Goal: Find specific page/section: Find specific page/section

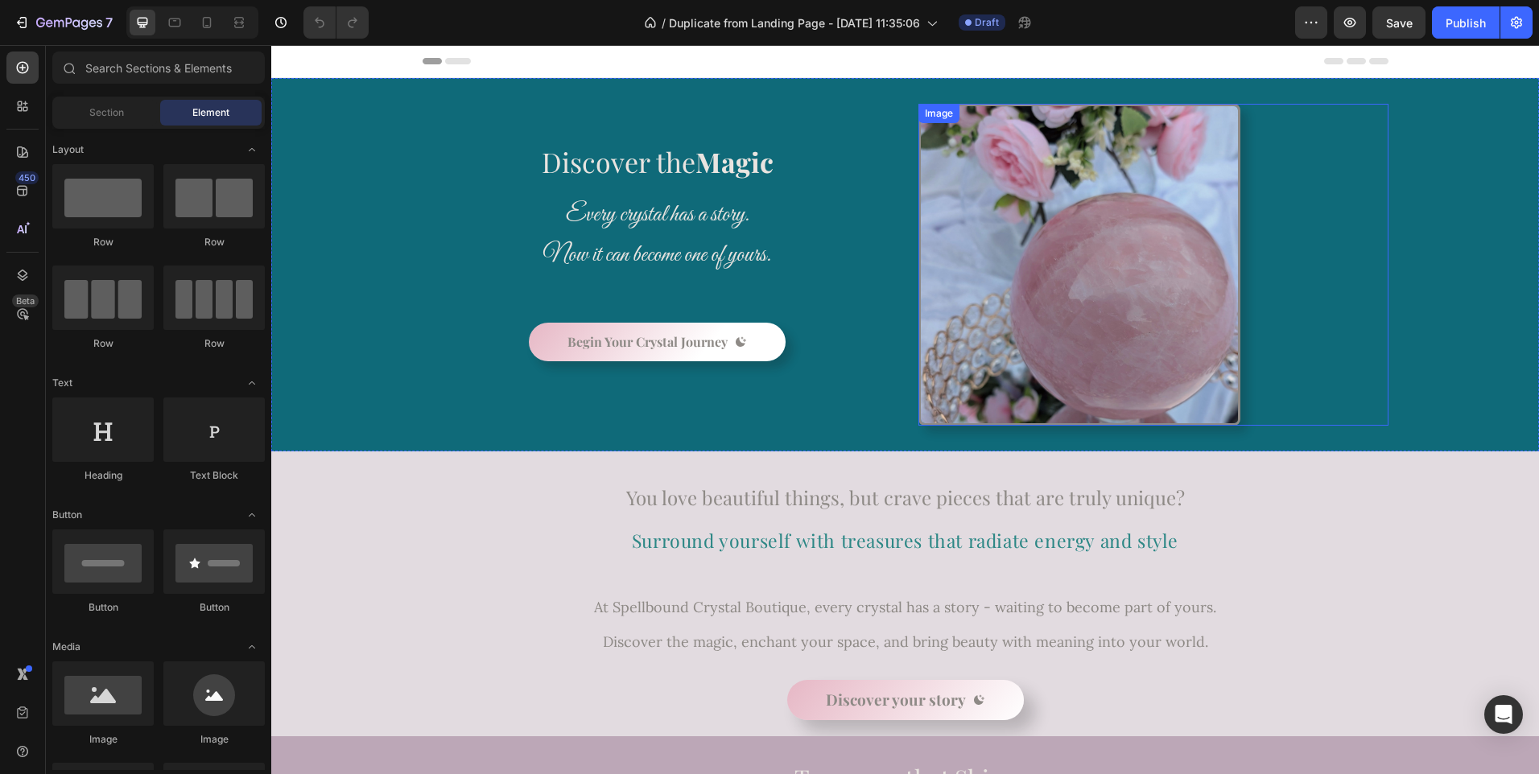
click at [1095, 283] on img at bounding box center [1080, 265] width 322 height 322
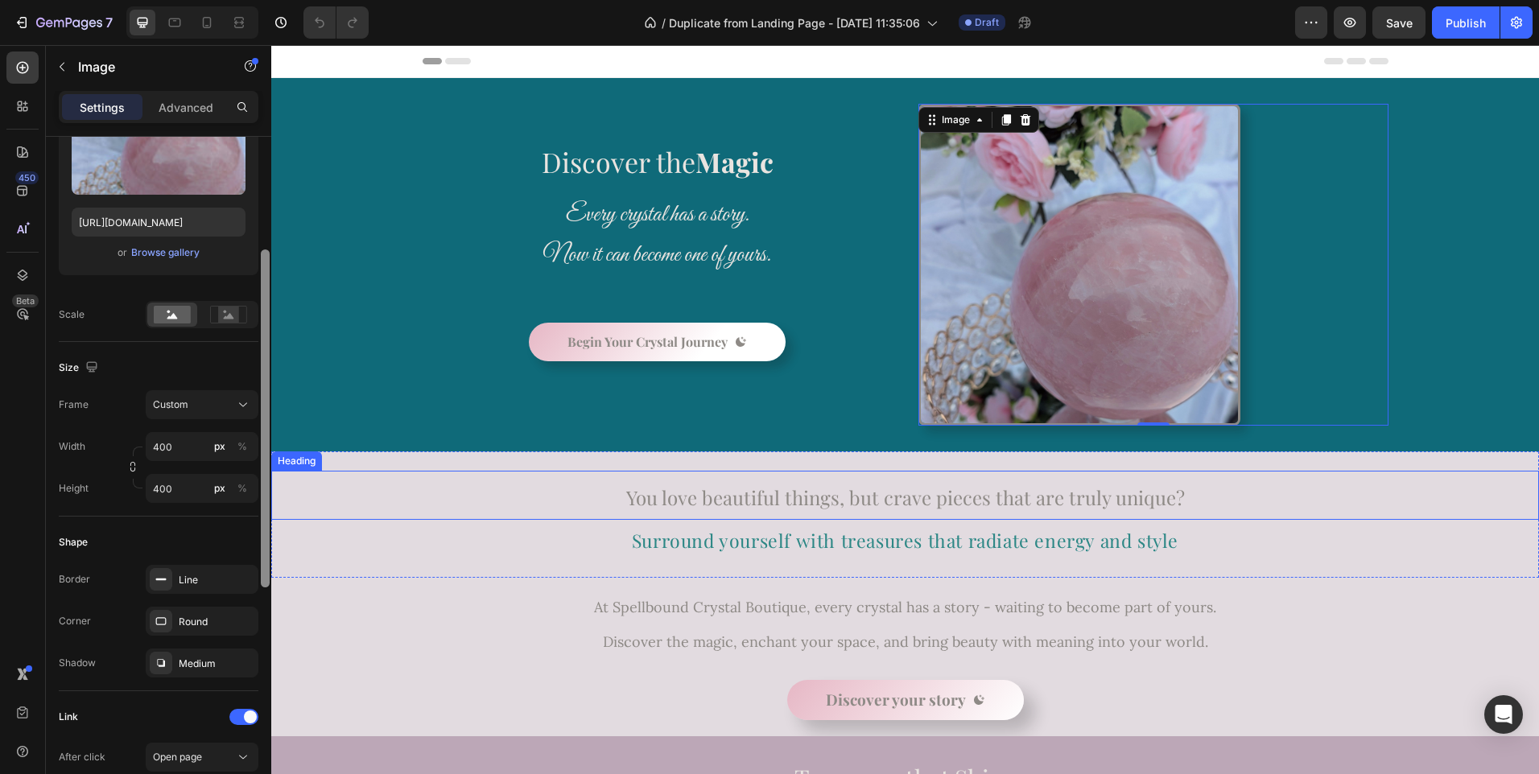
scroll to position [221, 0]
drag, startPoint x: 536, startPoint y: 425, endPoint x: 275, endPoint y: 527, distance: 280.2
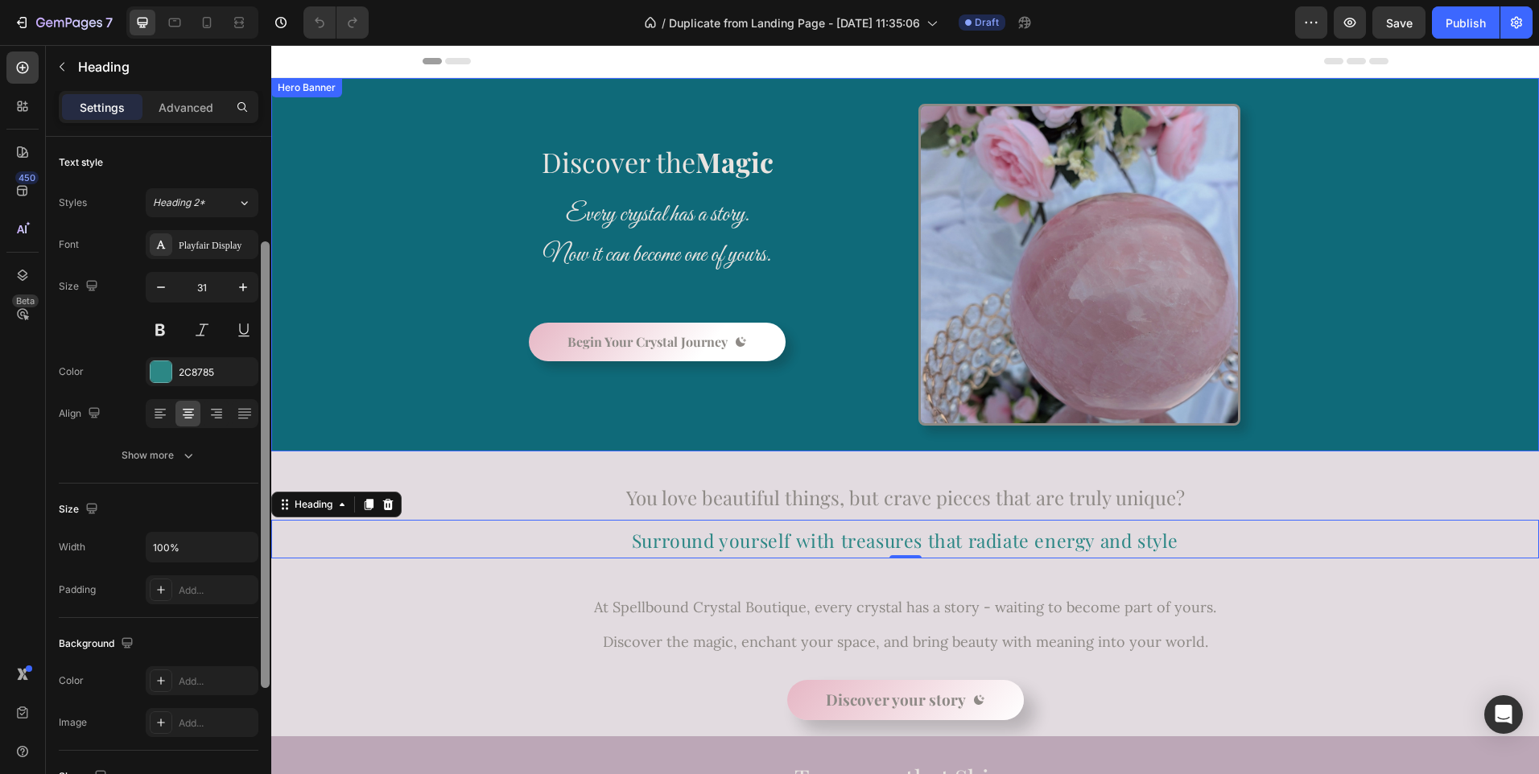
scroll to position [64, 0]
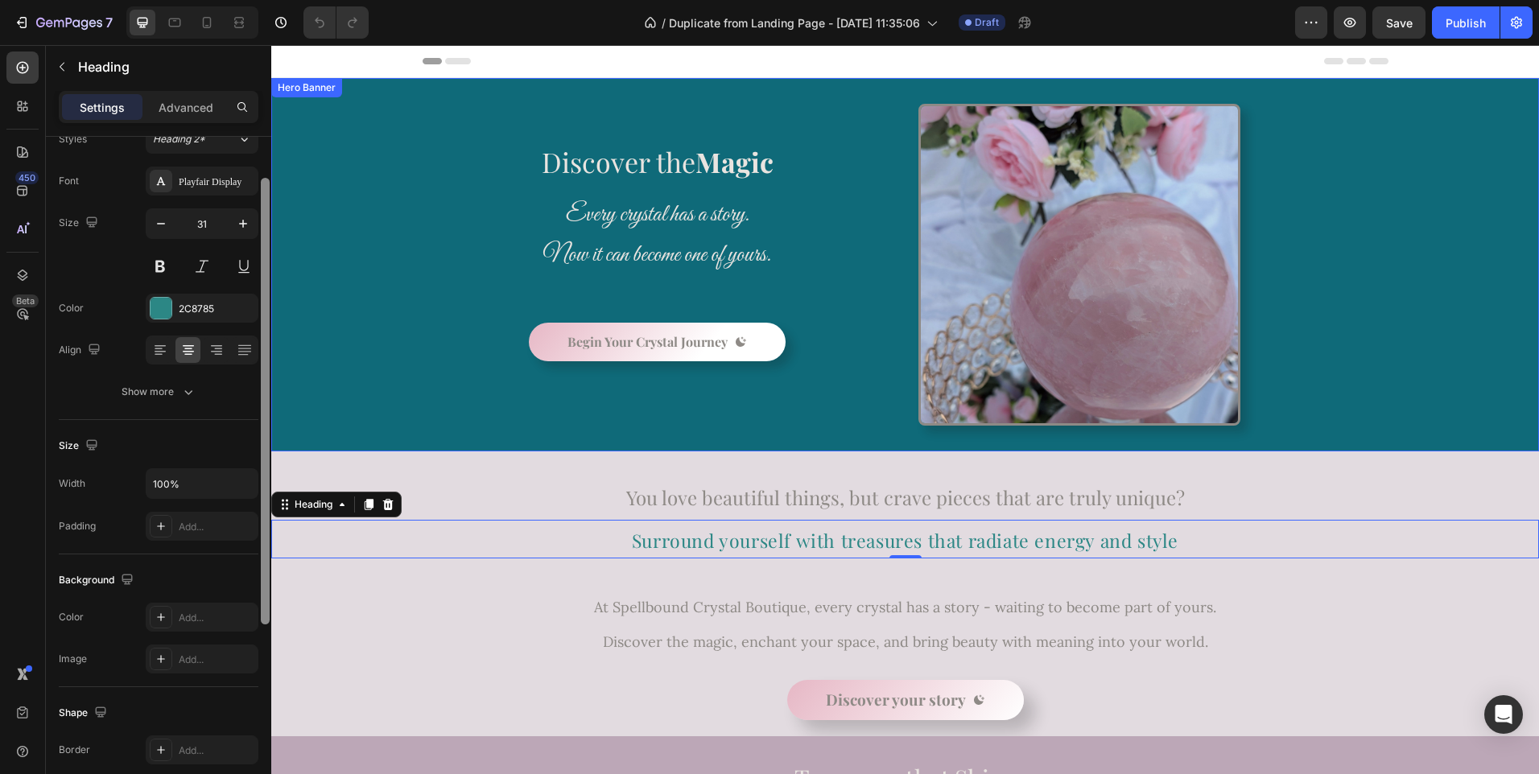
drag, startPoint x: 536, startPoint y: 205, endPoint x: 292, endPoint y: 411, distance: 319.4
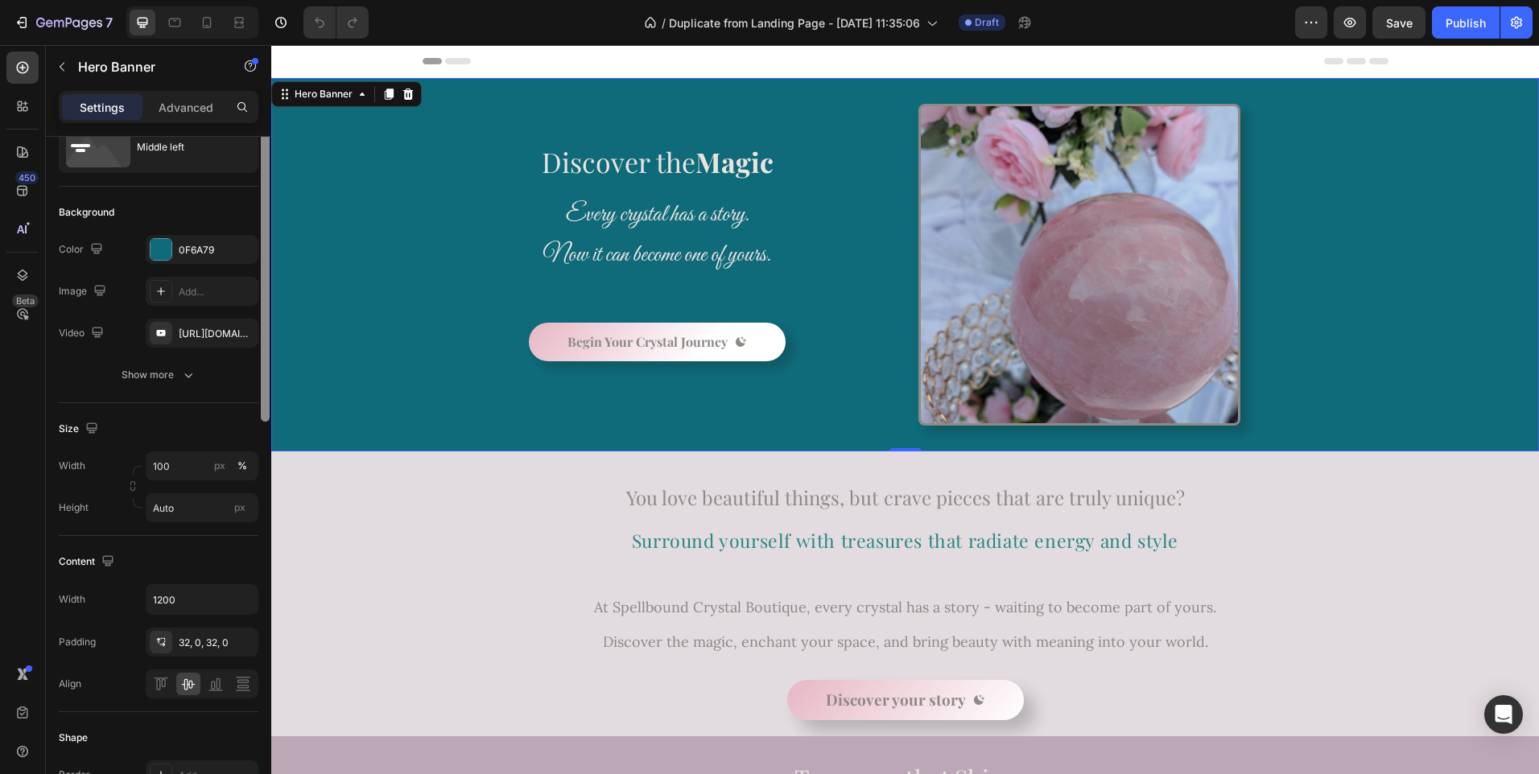
scroll to position [0, 0]
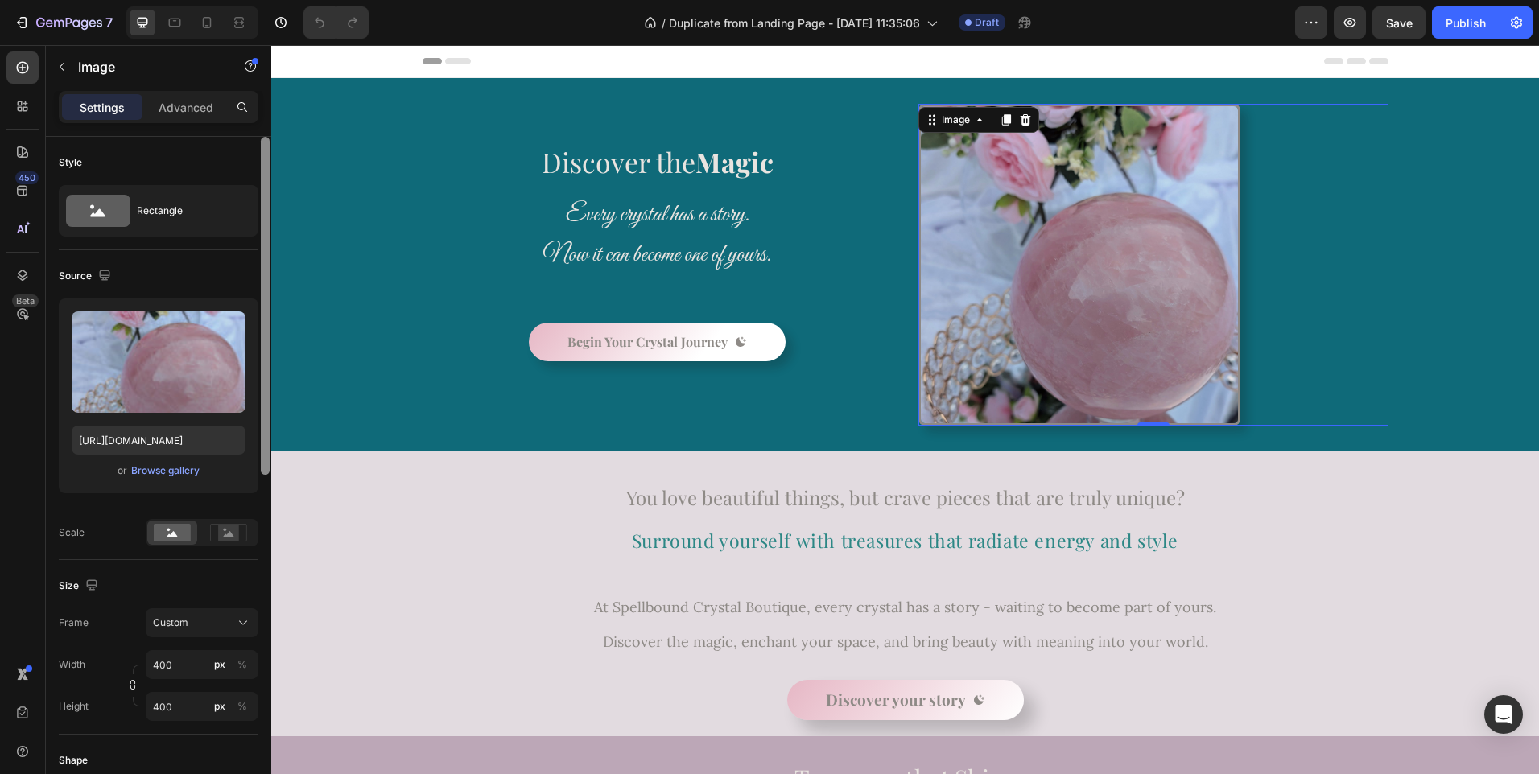
click at [1026, 275] on img at bounding box center [1080, 265] width 322 height 322
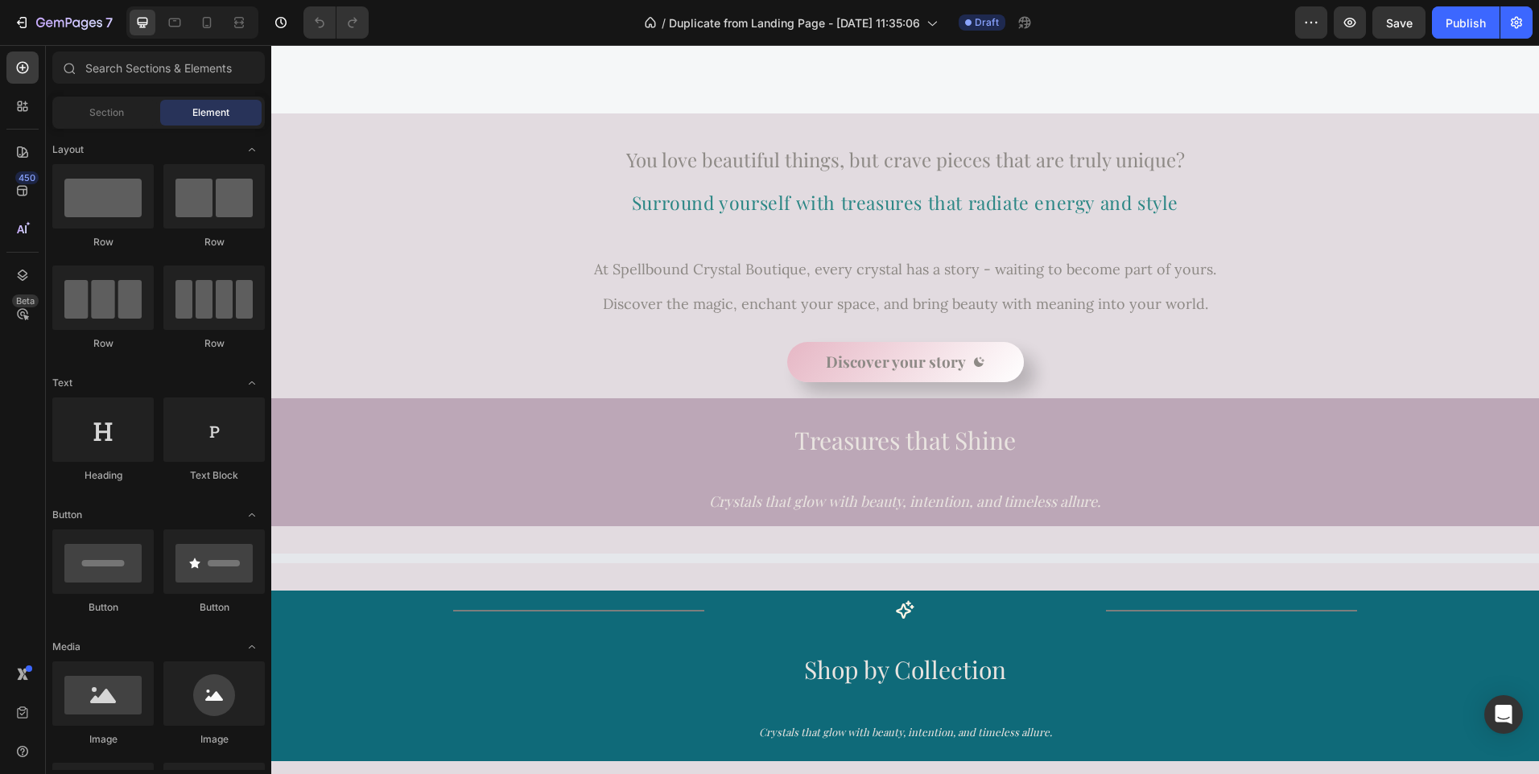
scroll to position [469, 0]
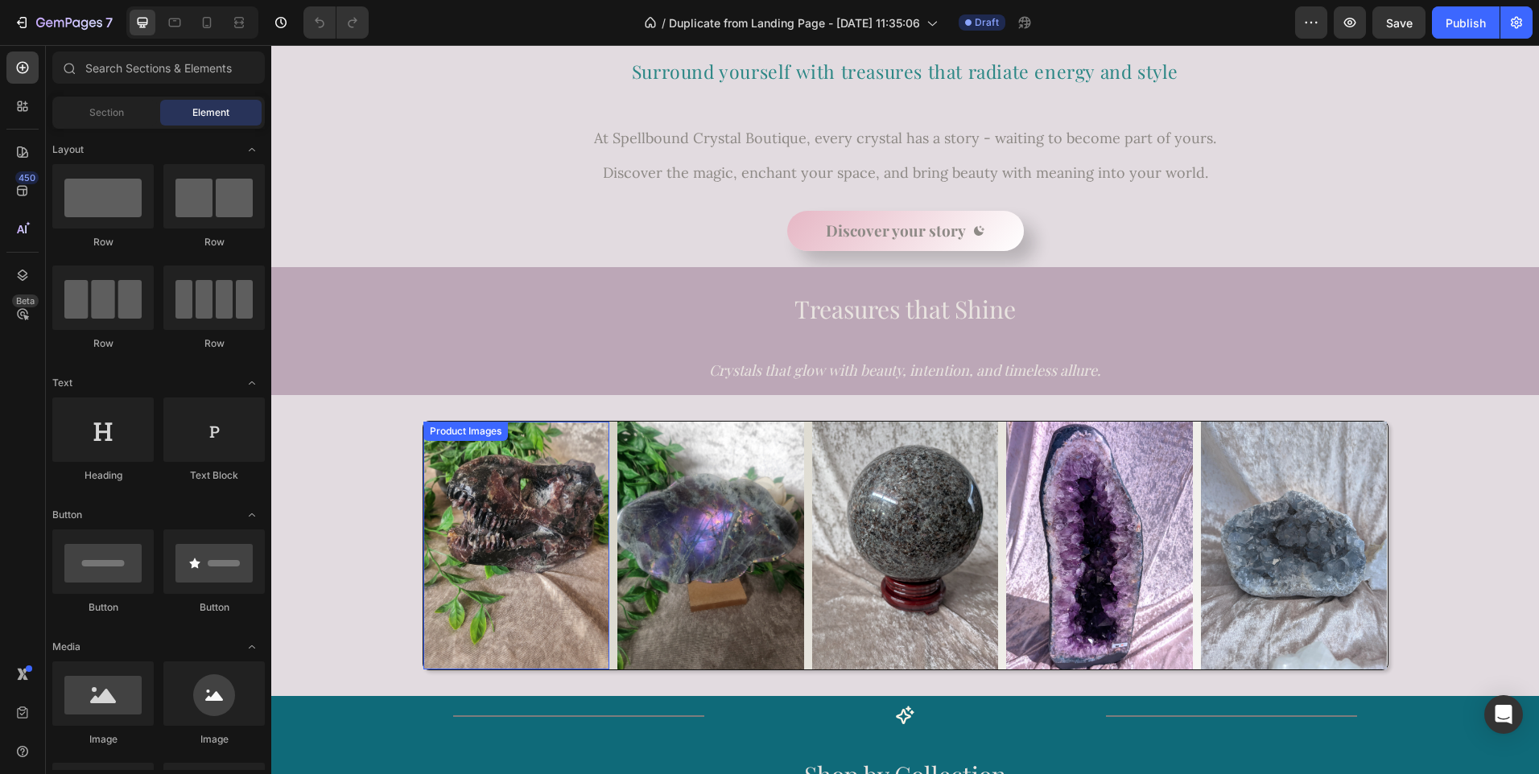
click at [436, 491] on img at bounding box center [516, 546] width 187 height 249
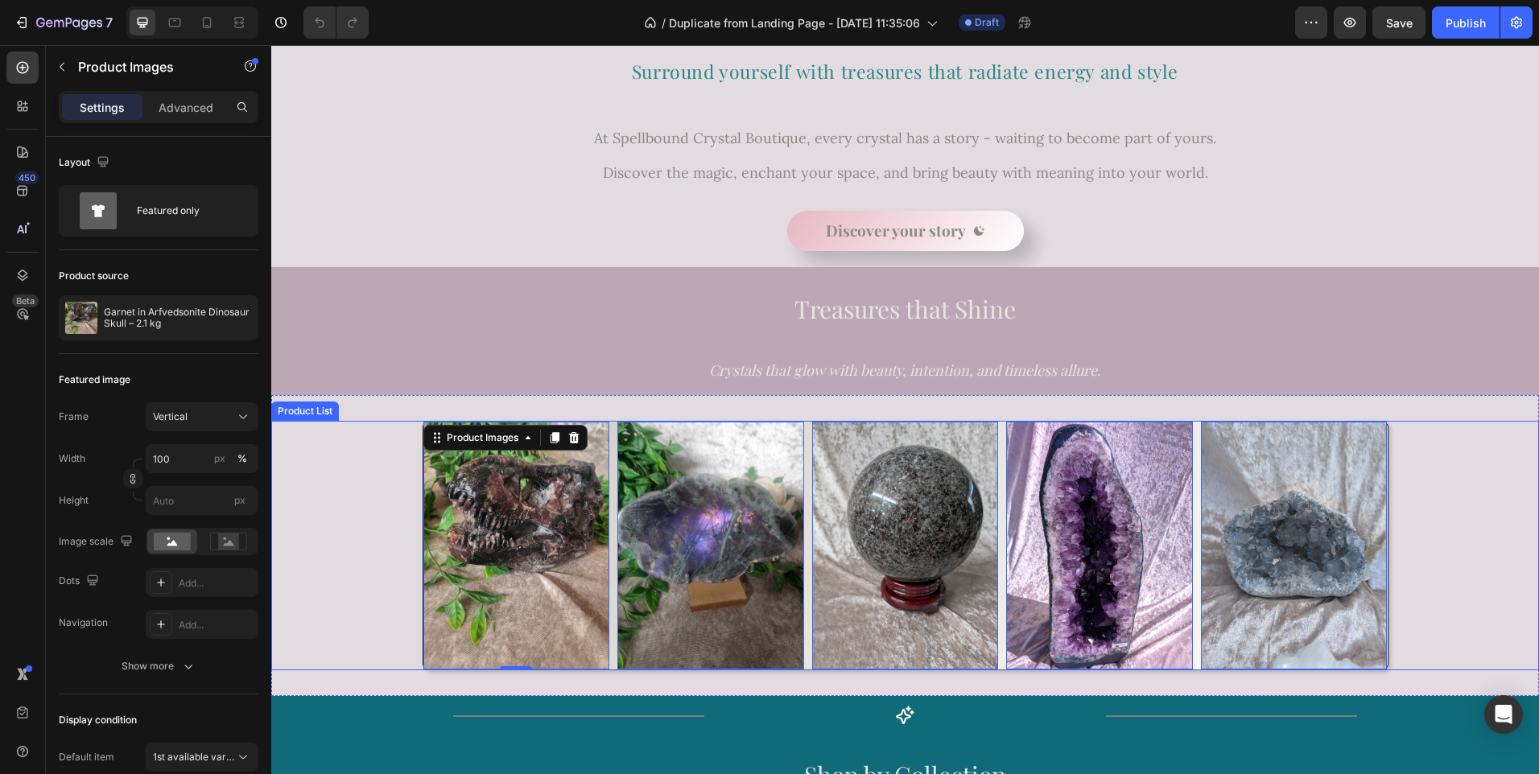
click at [354, 493] on div "Product Images 0 Row Product List Product Images 0 Row Product List Product Ima…" at bounding box center [905, 546] width 1268 height 250
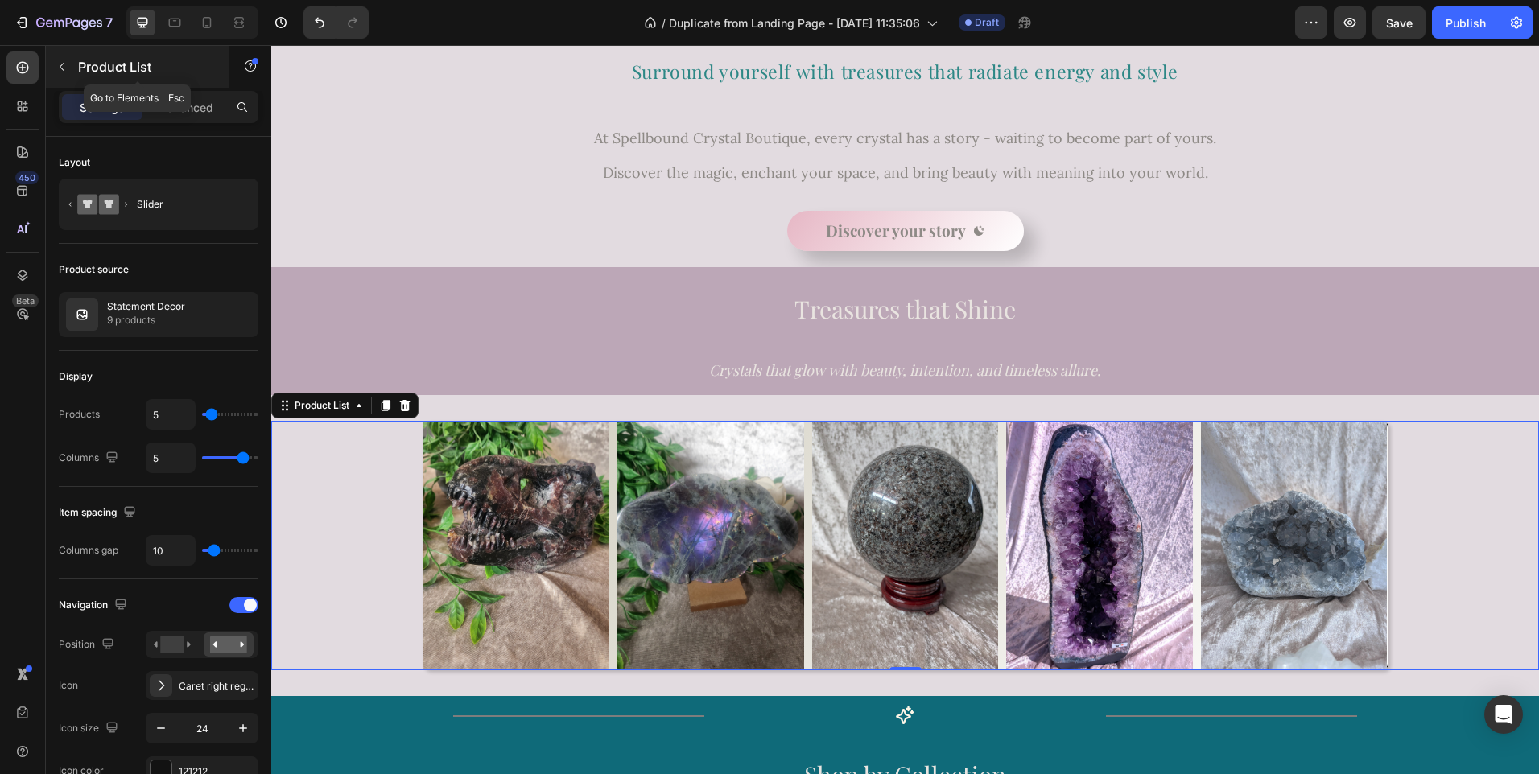
click at [63, 64] on icon "button" at bounding box center [62, 67] width 5 height 9
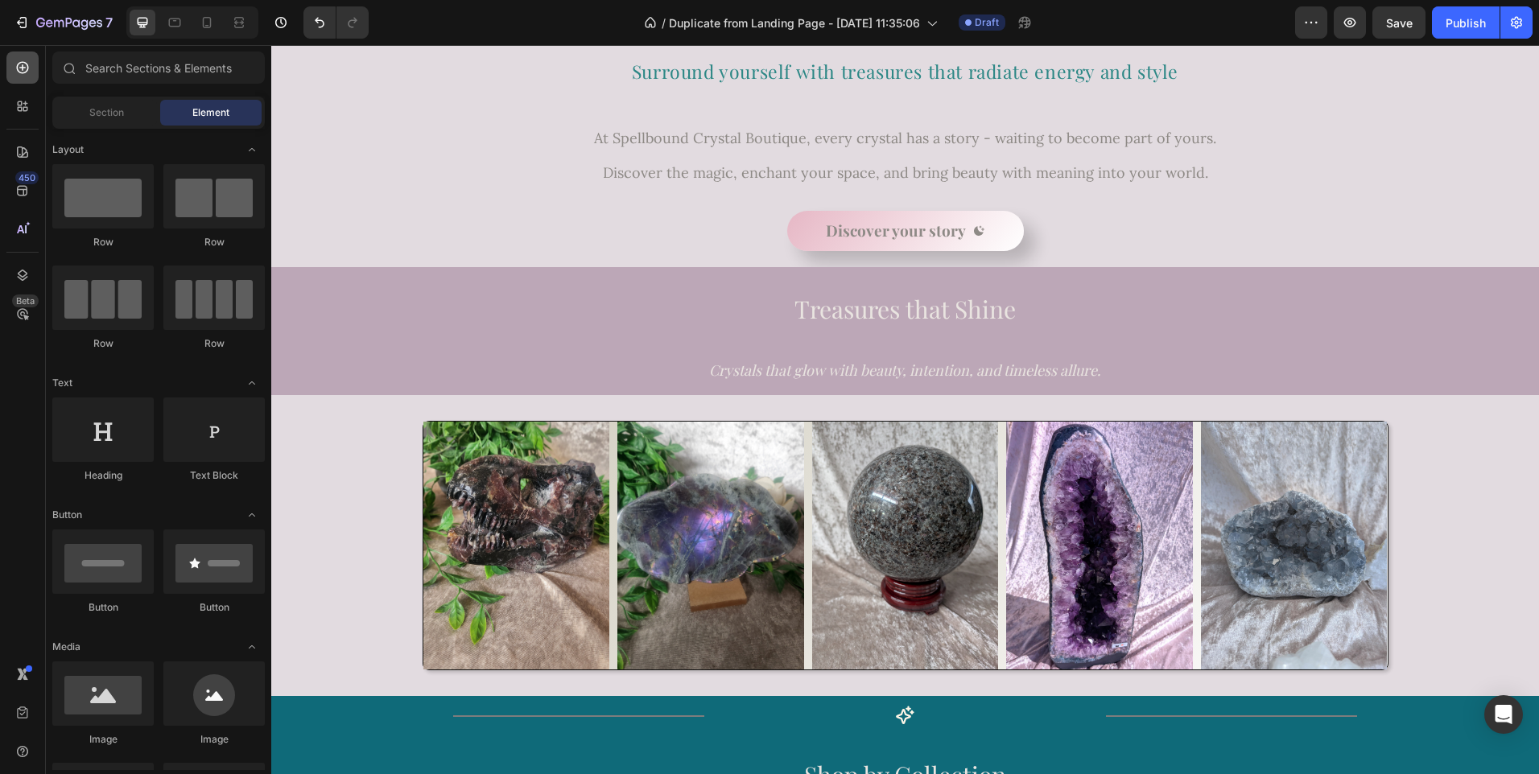
click at [20, 72] on icon at bounding box center [23, 68] width 12 height 12
click at [179, 69] on input "text" at bounding box center [158, 68] width 213 height 32
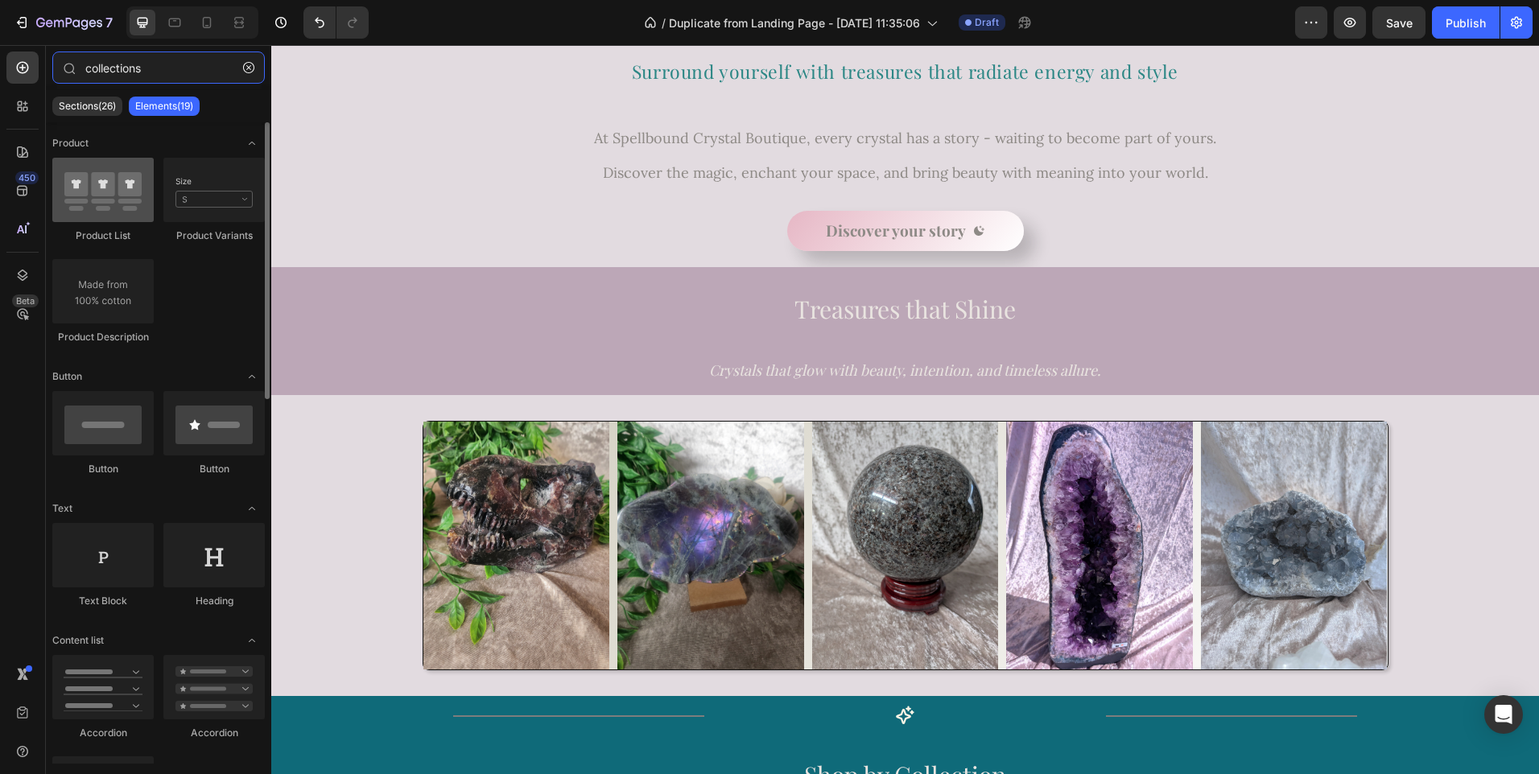
type input "collections"
click at [90, 210] on div at bounding box center [102, 190] width 101 height 64
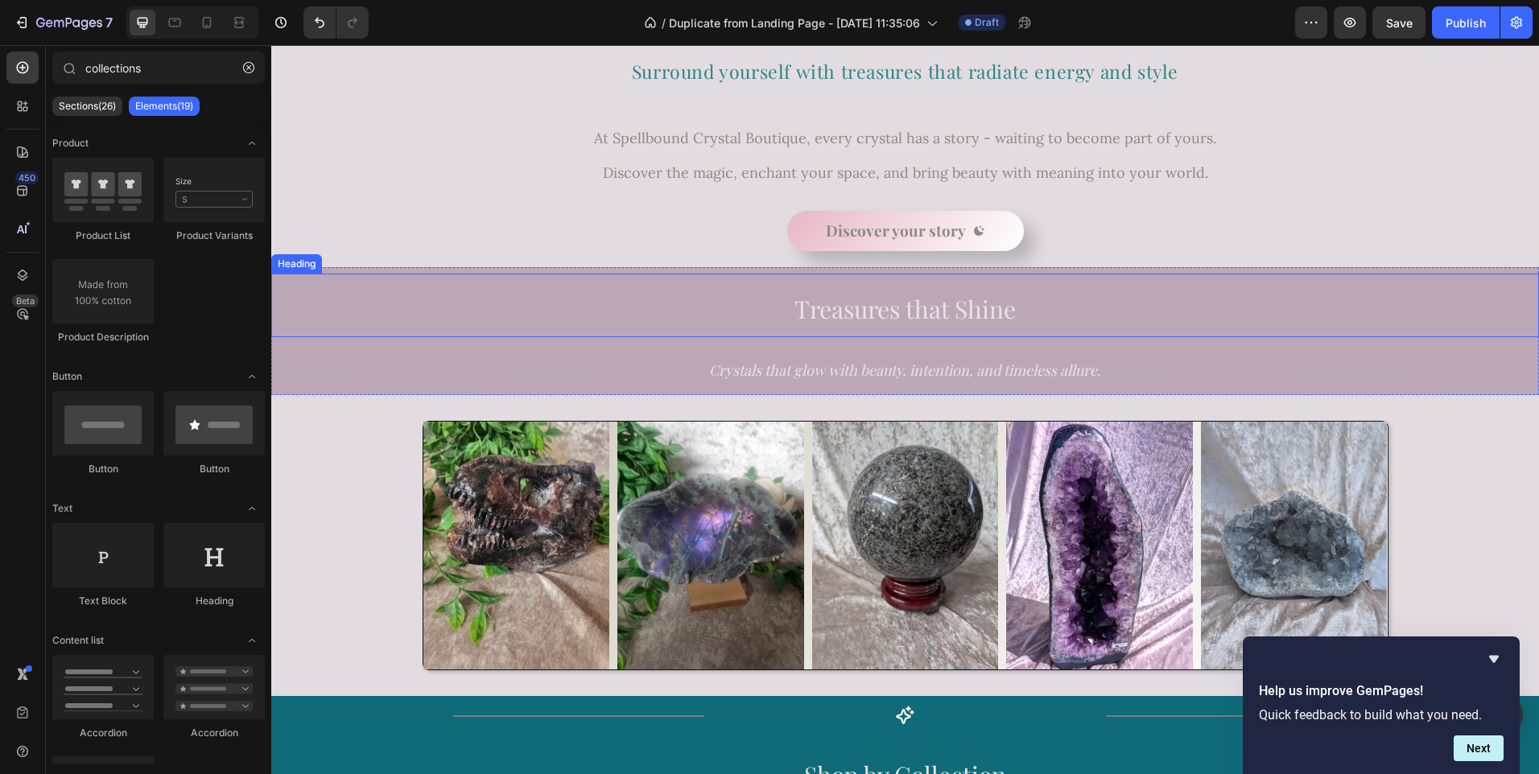
click at [751, 312] on h2 "Treasures that Shine" at bounding box center [905, 306] width 1268 height 64
